Goal: Task Accomplishment & Management: Manage account settings

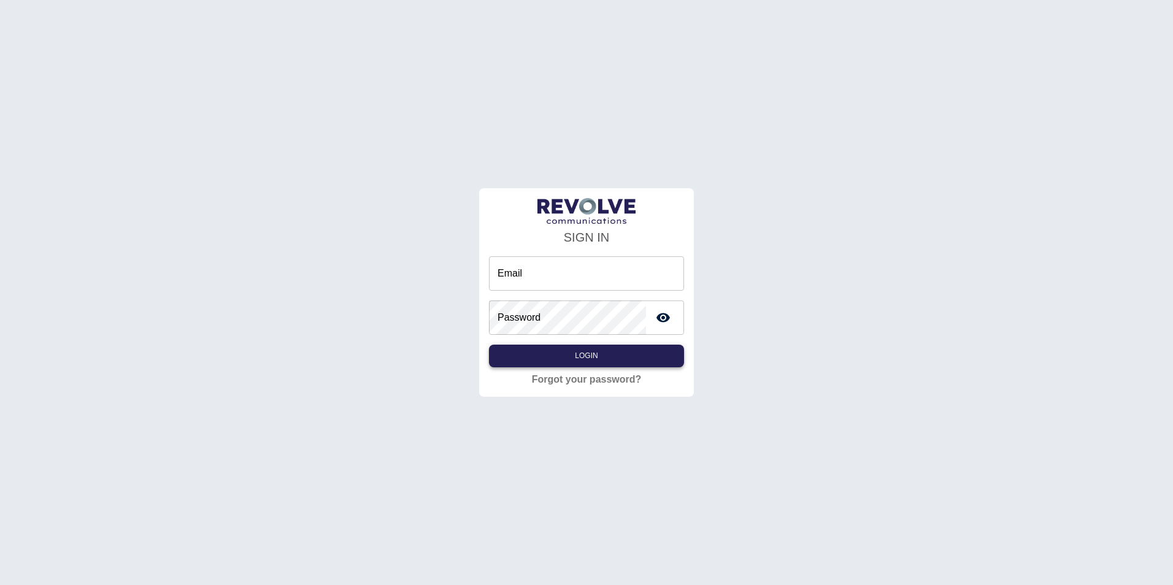
type input "**********"
click at [567, 348] on button "Login" at bounding box center [586, 356] width 195 height 23
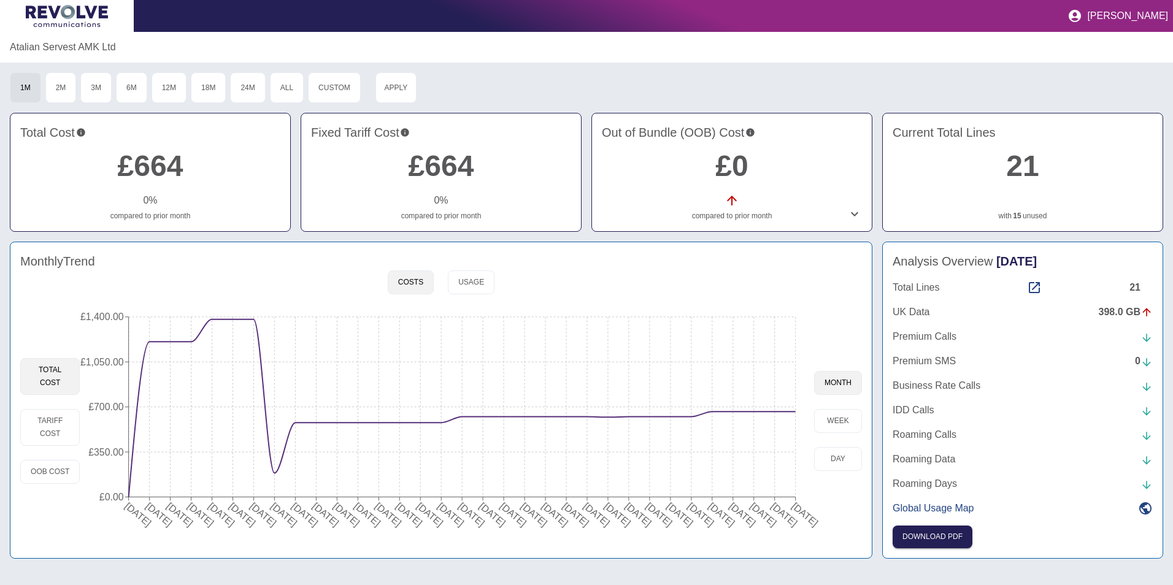
click at [1162, 15] on p "[PERSON_NAME]" at bounding box center [1127, 15] width 81 height 11
click at [1115, 56] on link "Sign out" at bounding box center [1125, 48] width 71 height 22
